Goal: Task Accomplishment & Management: Use online tool/utility

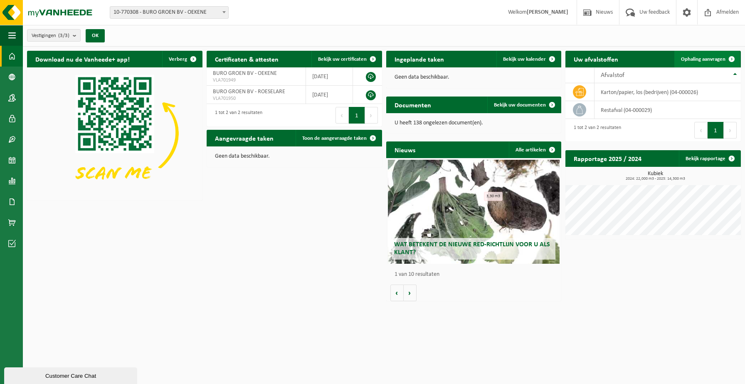
click at [711, 57] on span "Ophaling aanvragen" at bounding box center [703, 59] width 44 height 5
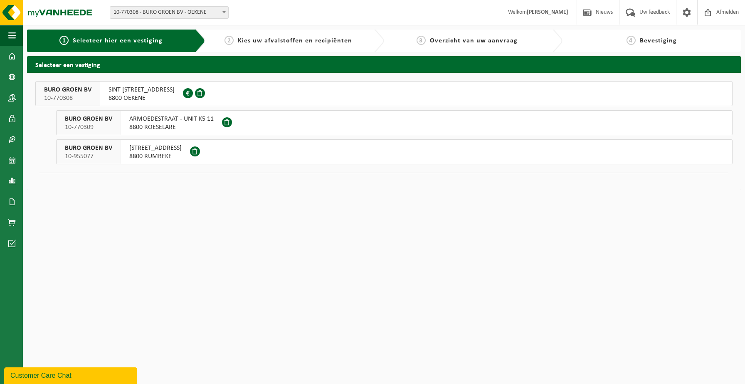
click at [120, 89] on span "SINT-ELOOIS-WINKELSESTRAAT 83" at bounding box center [141, 90] width 66 height 8
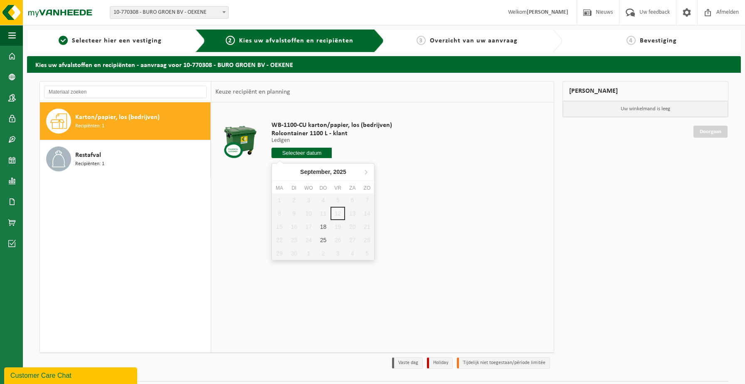
click at [303, 154] on input "text" at bounding box center [301, 153] width 60 height 10
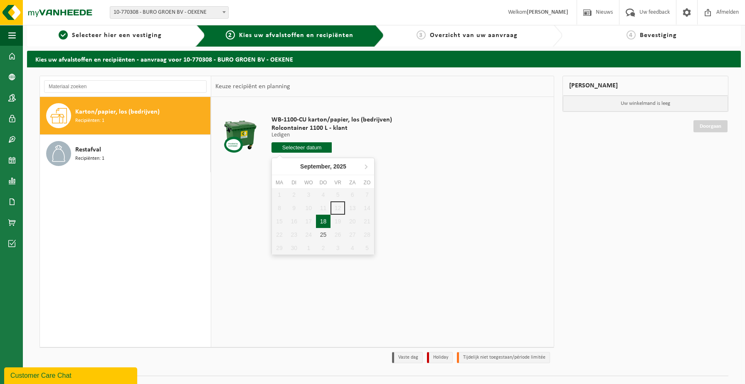
click at [321, 220] on div "18" at bounding box center [323, 220] width 15 height 13
type input "Van 2025-09-18"
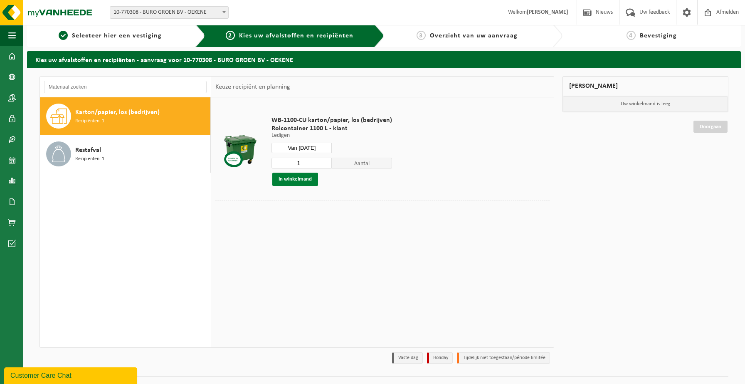
scroll to position [4, 0]
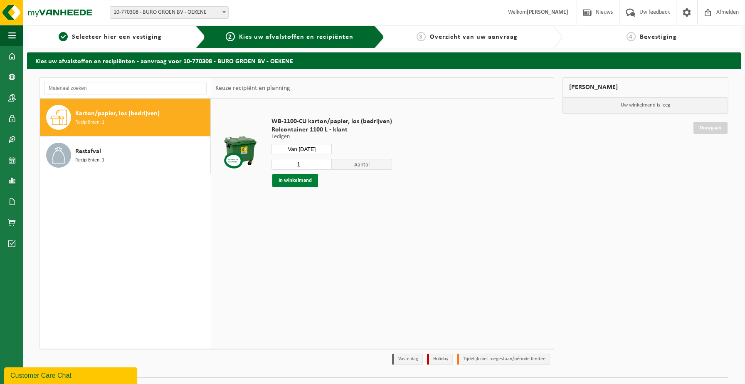
click at [293, 184] on button "In winkelmand" at bounding box center [295, 180] width 46 height 13
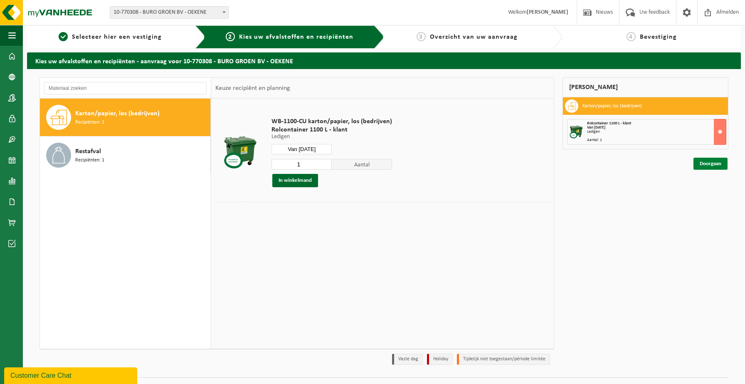
click at [715, 163] on link "Doorgaan" at bounding box center [710, 164] width 34 height 12
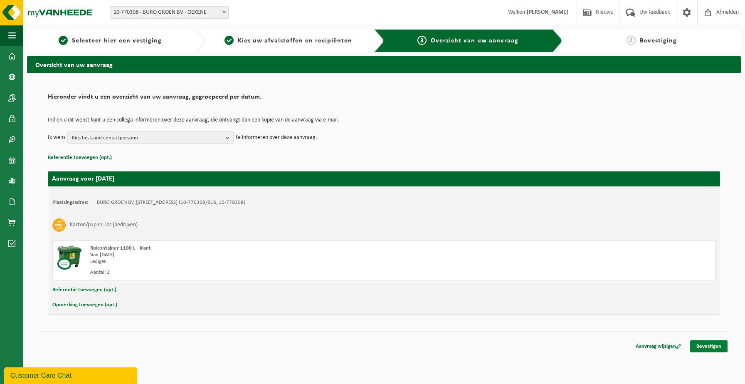
click at [711, 346] on link "Bevestigen" at bounding box center [708, 346] width 37 height 12
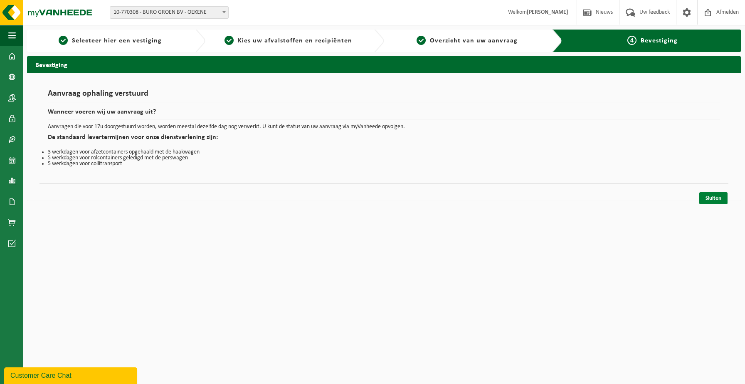
click at [704, 200] on link "Sluiten" at bounding box center [713, 198] width 28 height 12
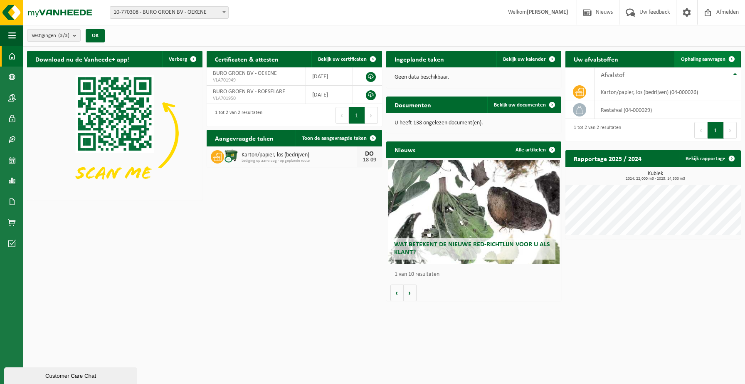
click at [694, 60] on span "Ophaling aanvragen" at bounding box center [703, 59] width 44 height 5
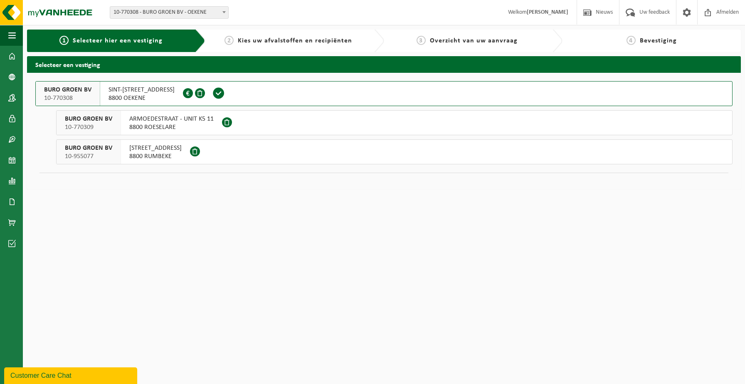
click at [152, 101] on span "8800 OEKENE" at bounding box center [141, 98] width 66 height 8
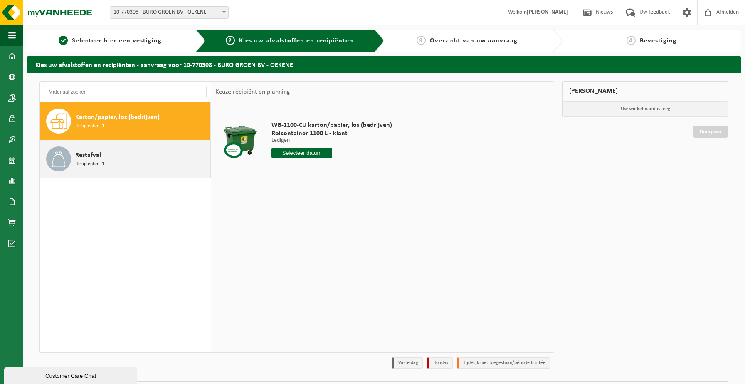
click at [104, 154] on div "Restafval Recipiënten: 1" at bounding box center [141, 158] width 133 height 25
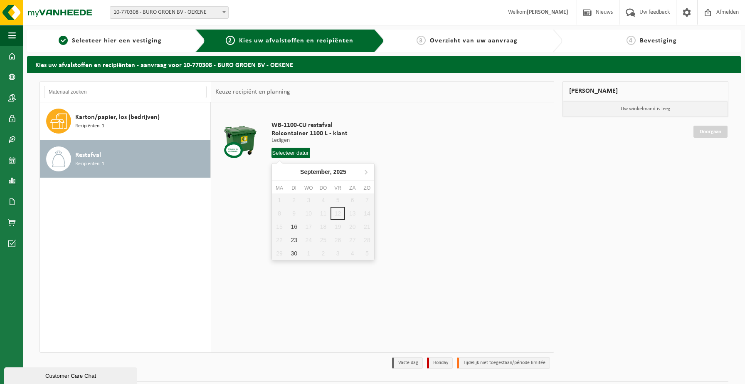
click at [281, 154] on input "text" at bounding box center [290, 153] width 38 height 10
click at [292, 228] on div "16" at bounding box center [294, 226] width 15 height 13
type input "Van [DATE]"
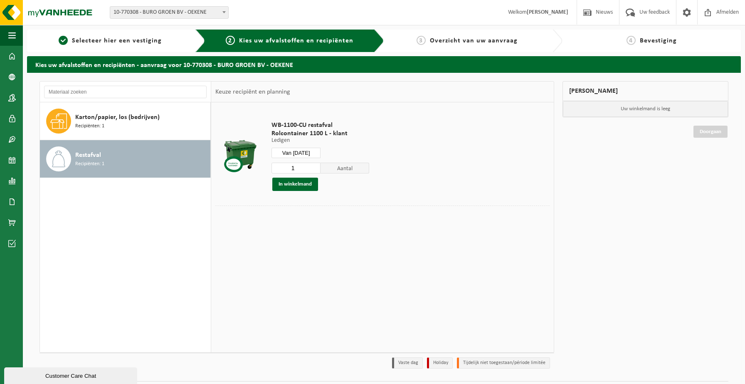
scroll to position [3, 0]
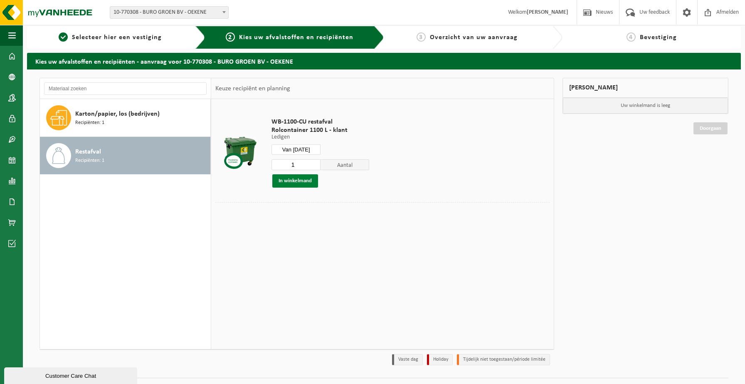
click at [294, 182] on button "In winkelmand" at bounding box center [295, 180] width 46 height 13
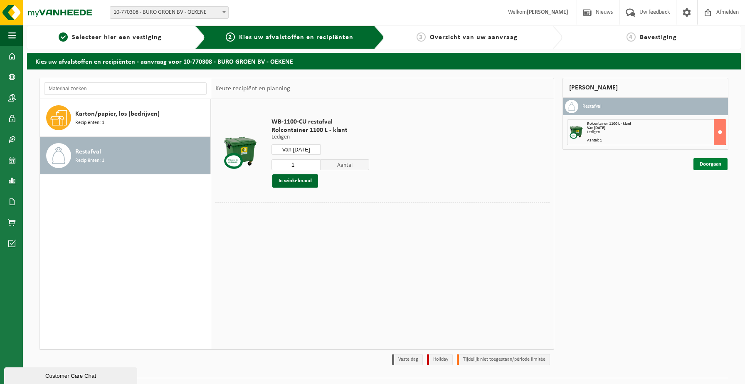
click at [713, 161] on link "Doorgaan" at bounding box center [710, 164] width 34 height 12
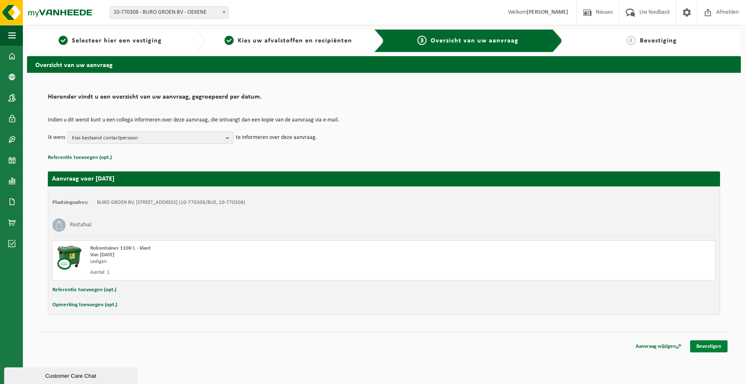
click at [700, 349] on link "Bevestigen" at bounding box center [708, 346] width 37 height 12
